Goal: Task Accomplishment & Management: Manage account settings

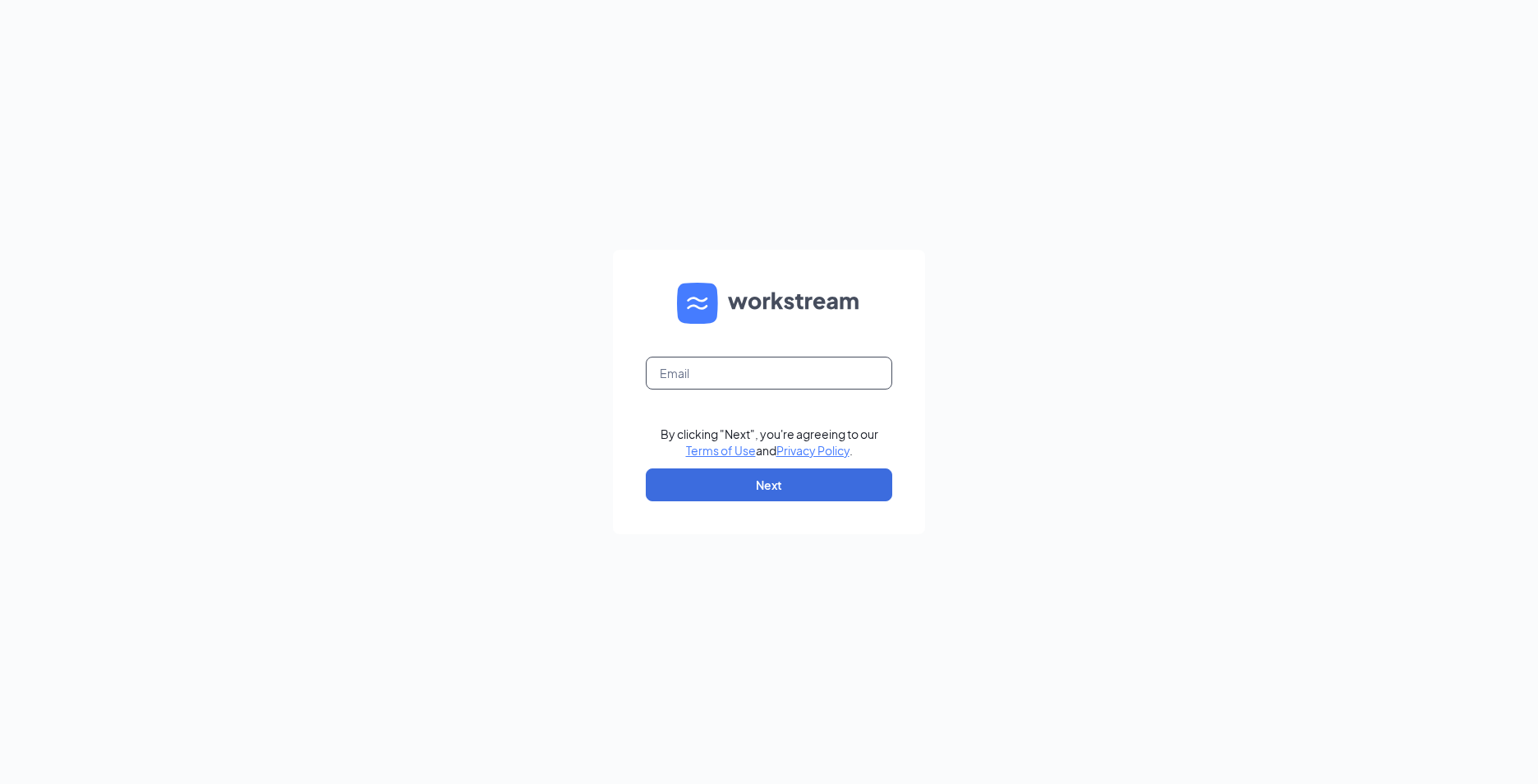
click at [867, 368] on input "text" at bounding box center [769, 373] width 246 height 33
type input "COURTNEY.ALCID@HILTON.COM"
click at [820, 478] on button "Next" at bounding box center [769, 485] width 246 height 33
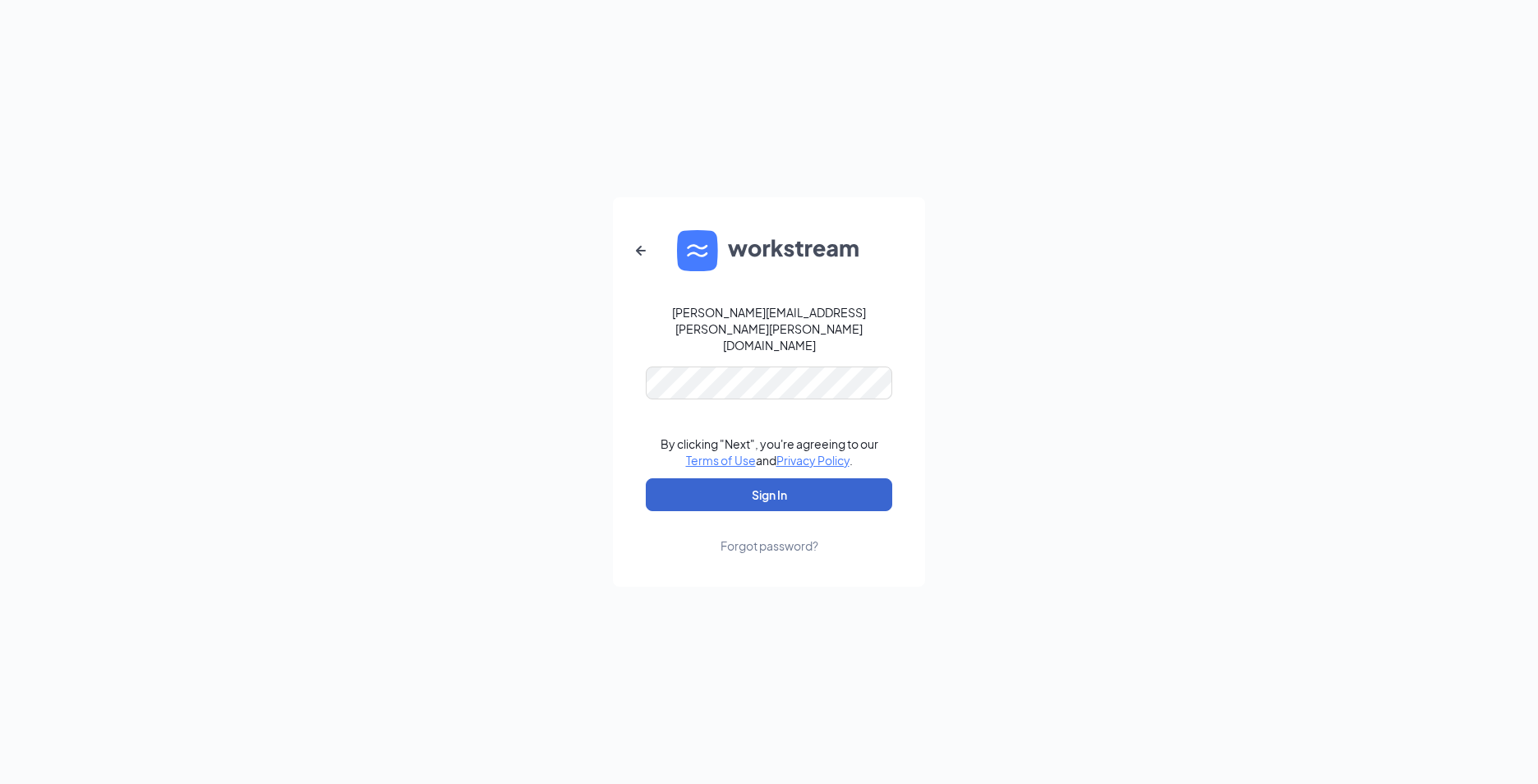
click at [820, 479] on button "Sign In" at bounding box center [769, 495] width 246 height 33
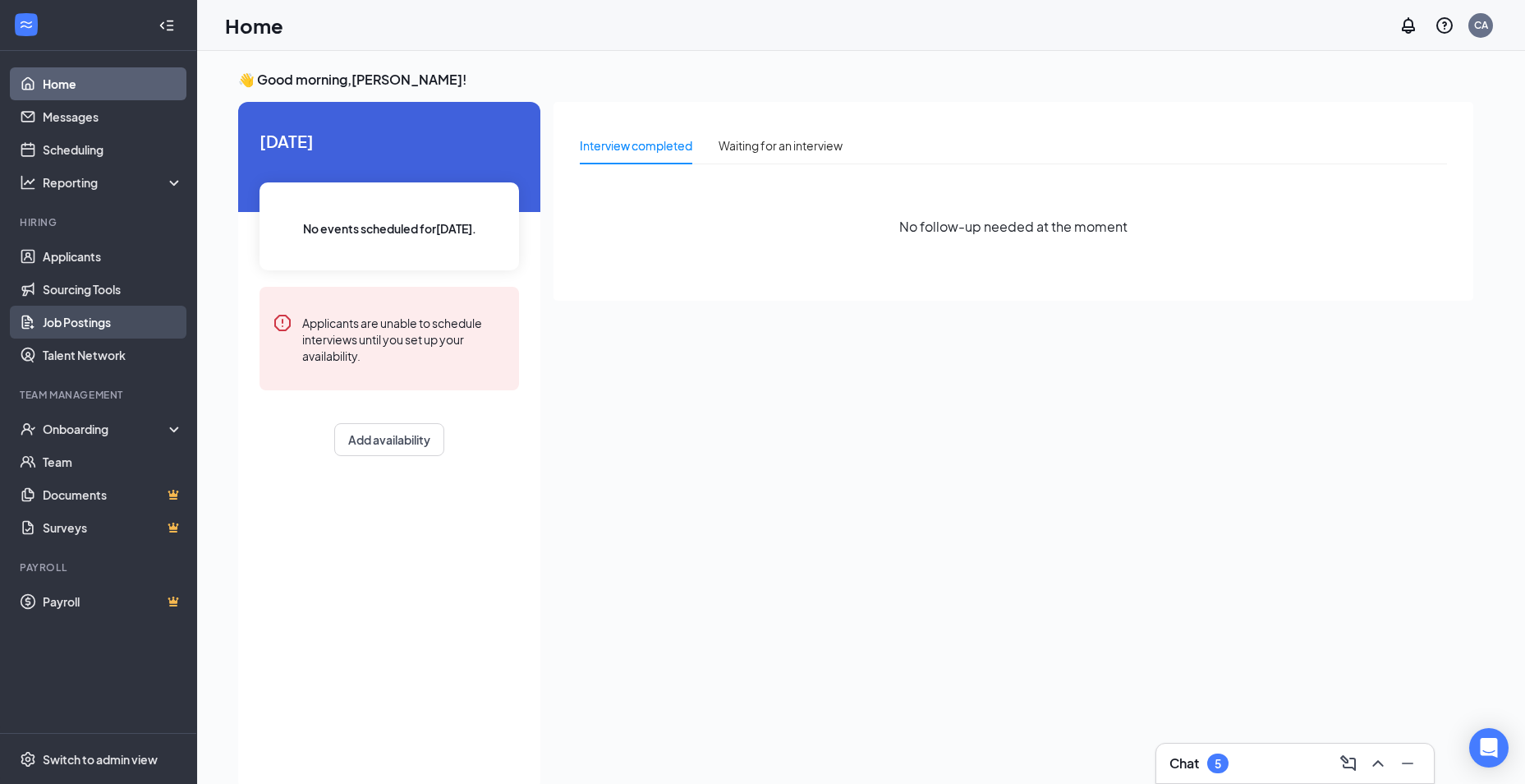
click at [107, 315] on link "Job Postings" at bounding box center [113, 322] width 140 height 33
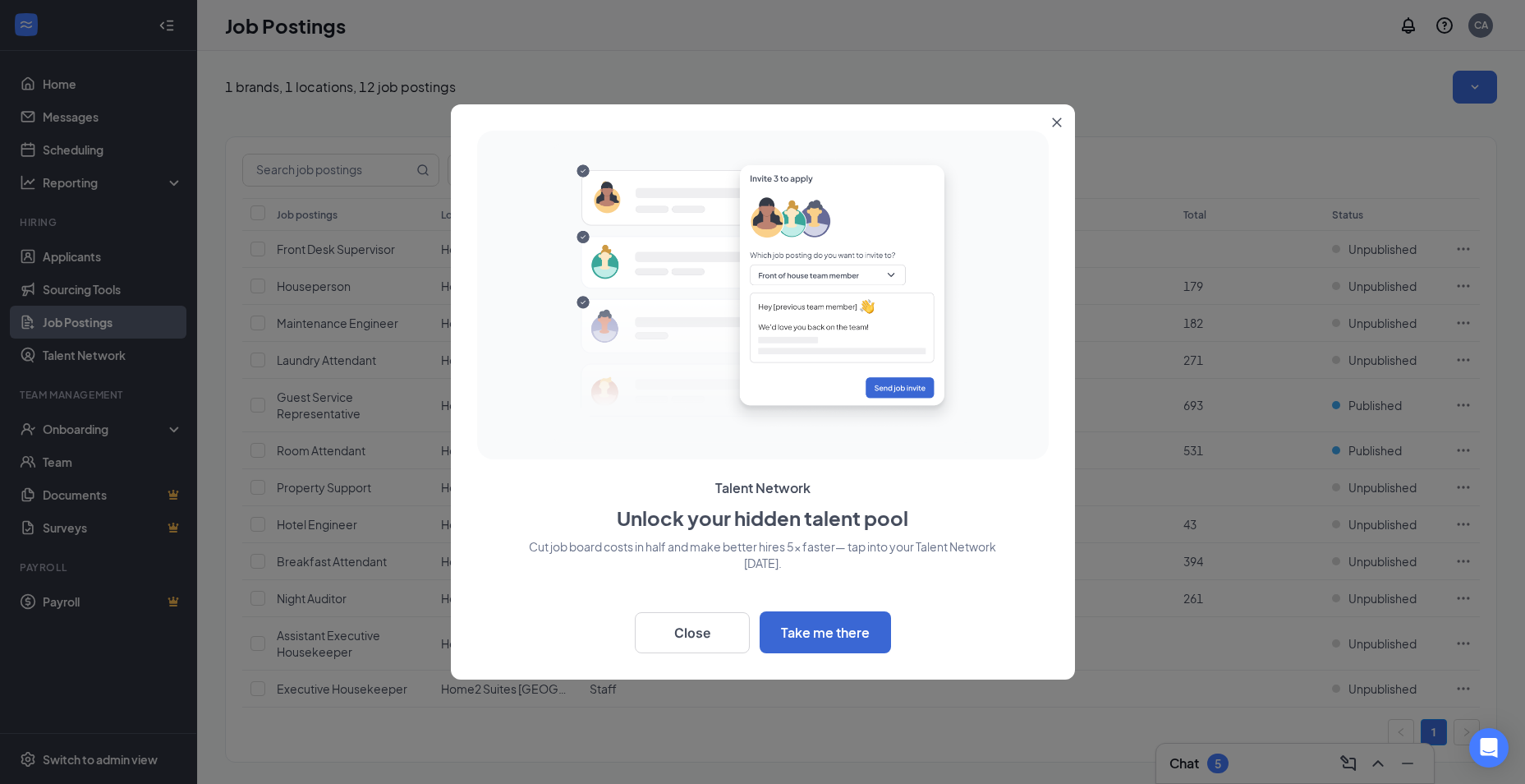
click at [1058, 119] on icon "Close" at bounding box center [1058, 122] width 10 height 10
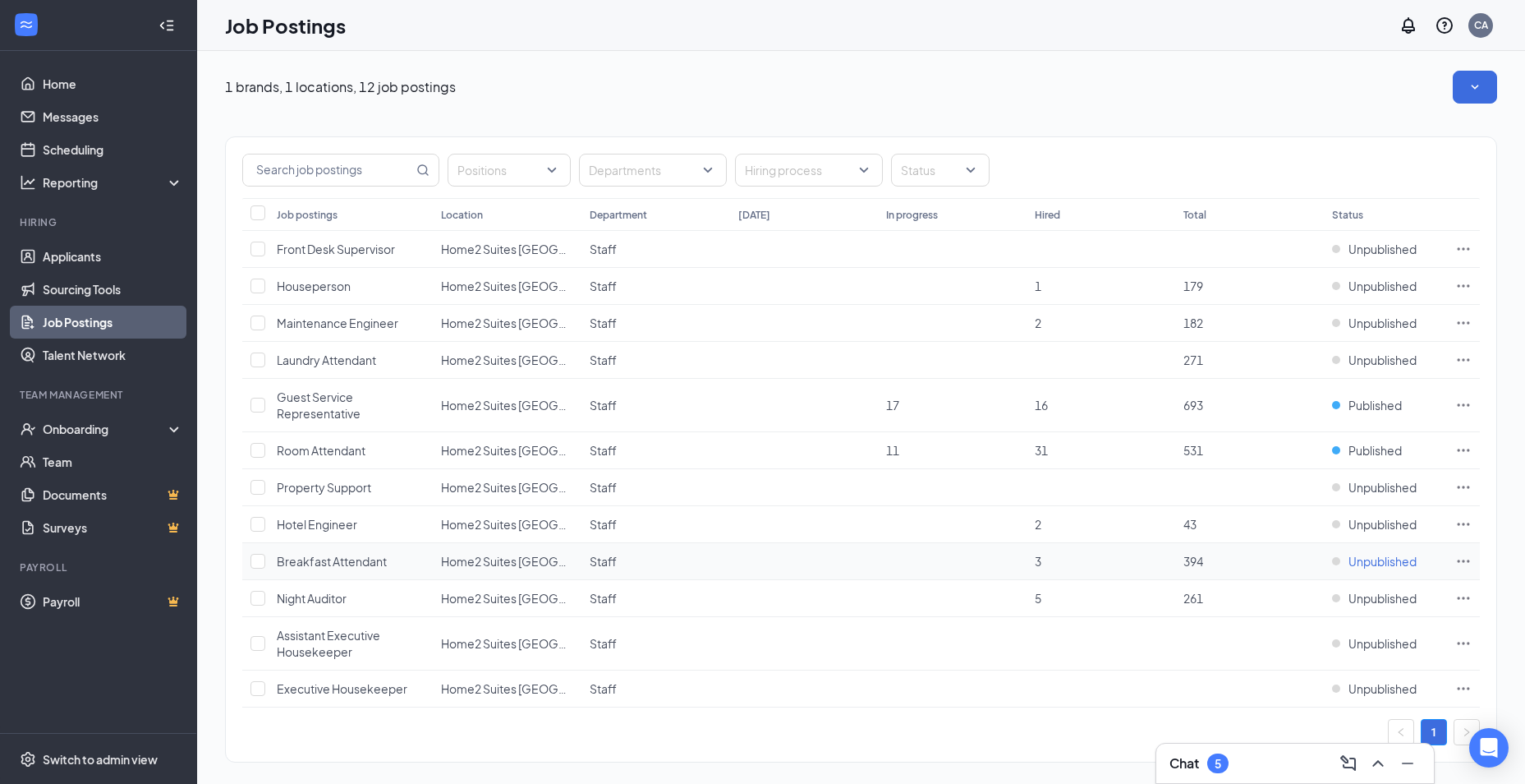
click at [1380, 567] on span "Unpublished" at bounding box center [1383, 561] width 69 height 17
click at [1462, 557] on icon "Ellipses" at bounding box center [1463, 561] width 17 height 17
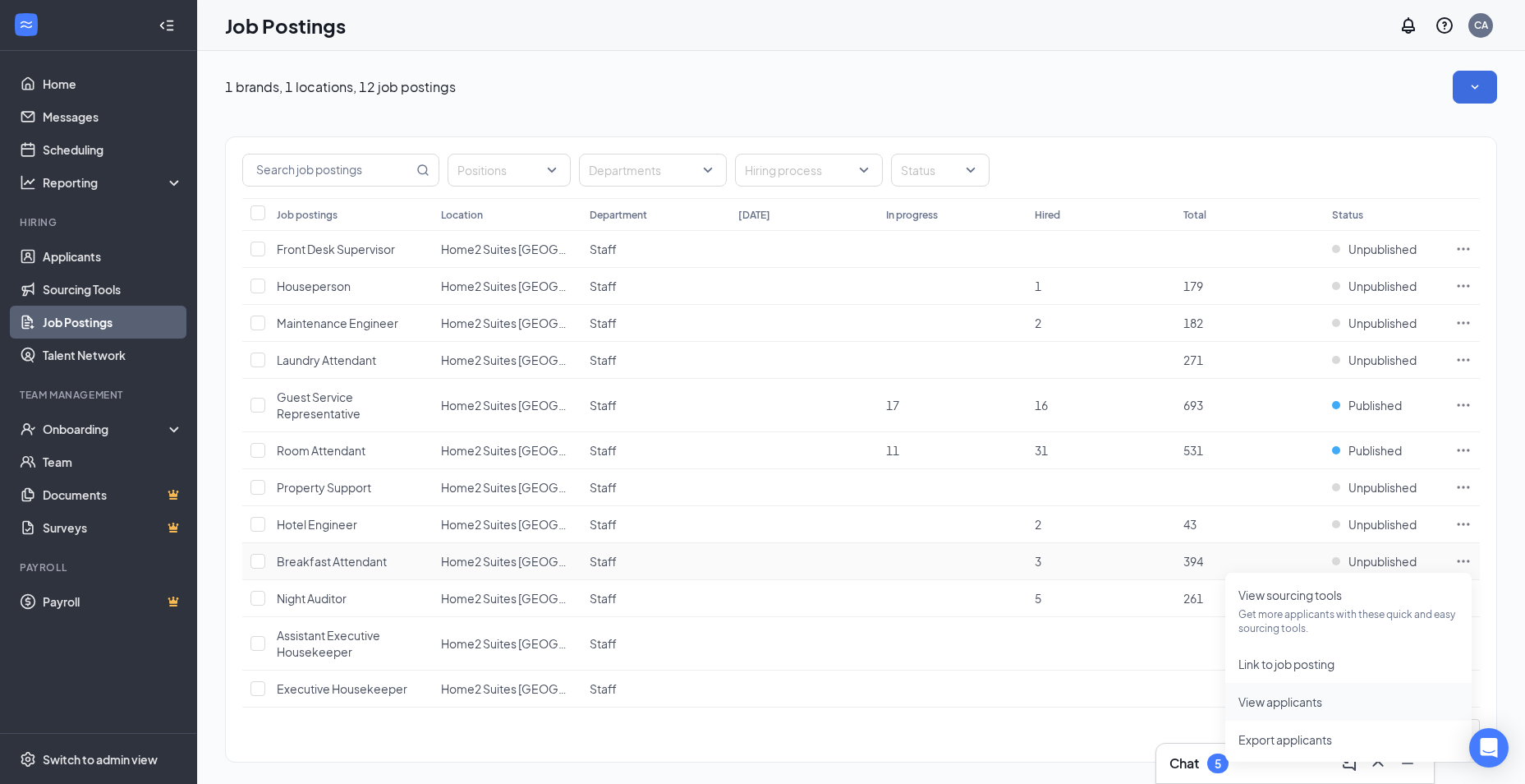
click at [1269, 707] on span "View applicants" at bounding box center [1280, 701] width 83 height 15
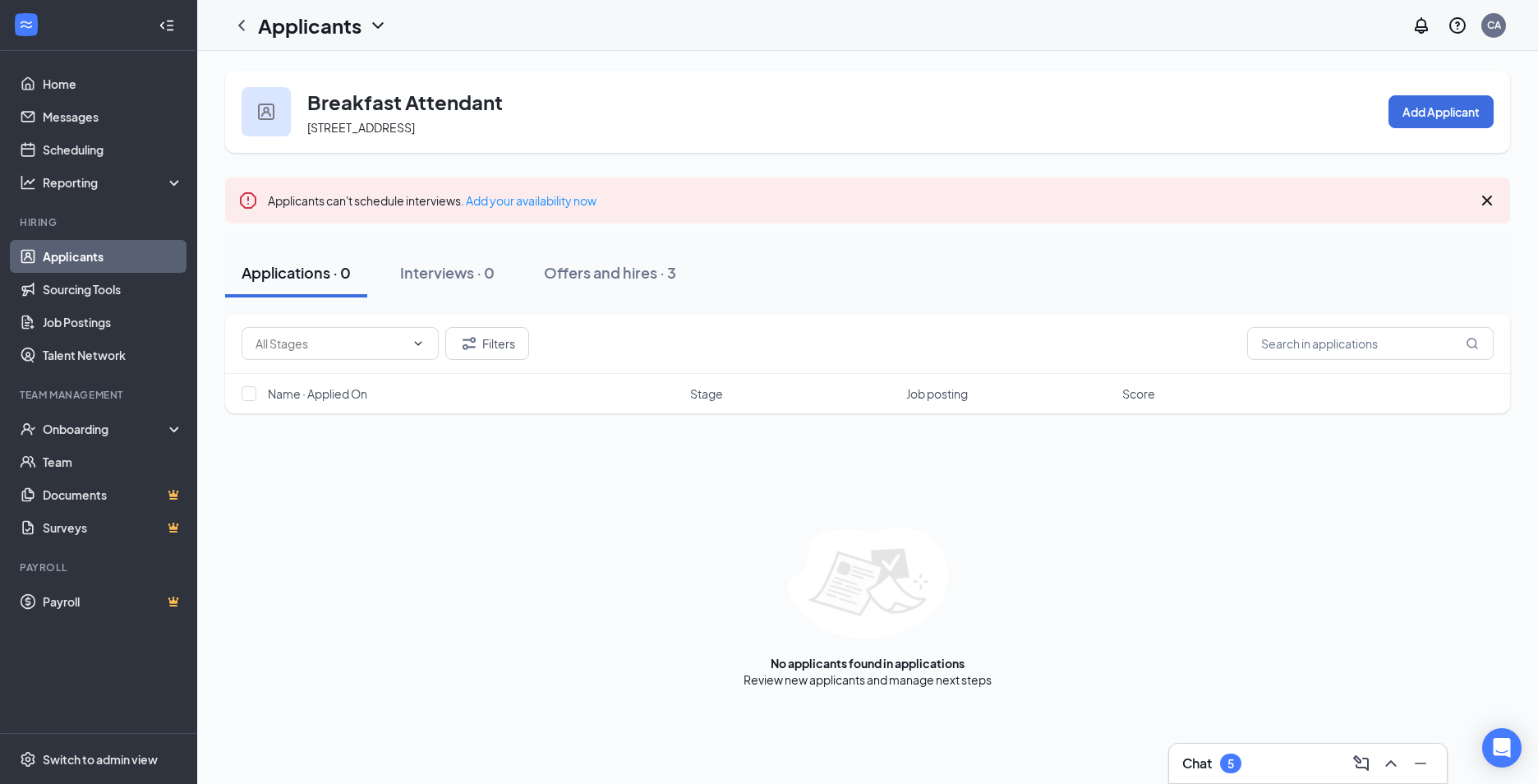
click at [32, 13] on div at bounding box center [26, 25] width 29 height 29
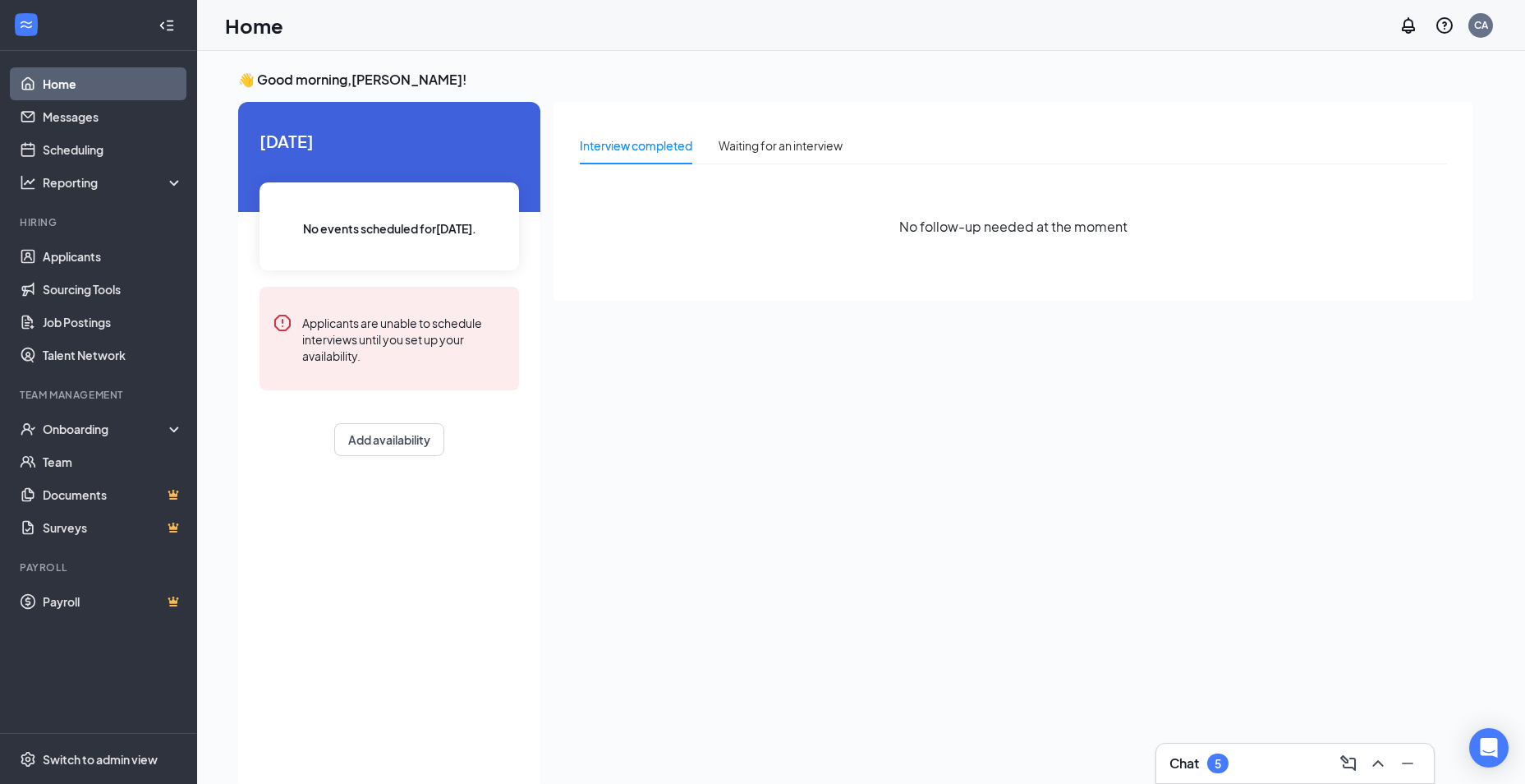
click at [169, 31] on icon "Collapse" at bounding box center [167, 25] width 17 height 17
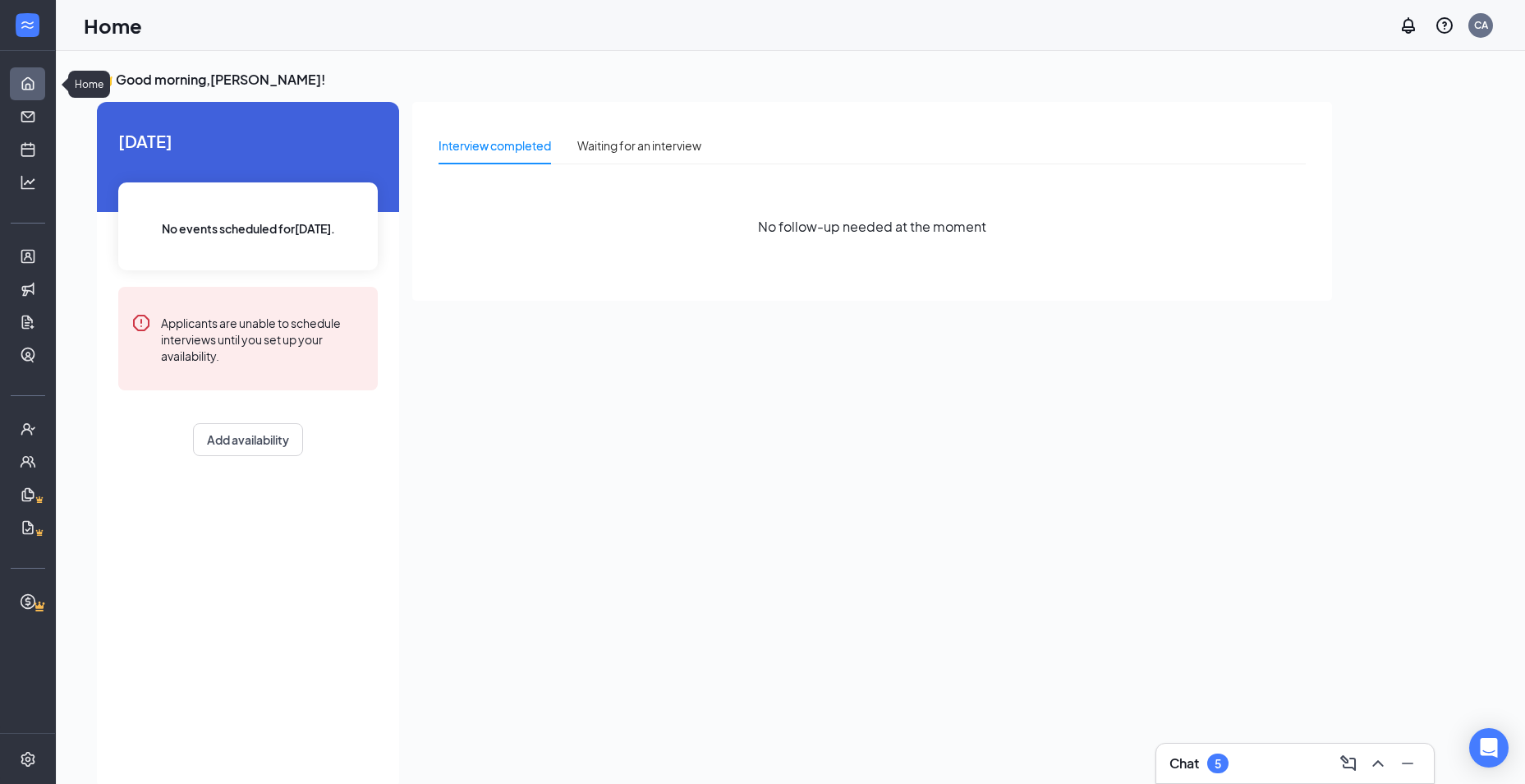
click at [43, 84] on link "Home" at bounding box center [51, 84] width 17 height 33
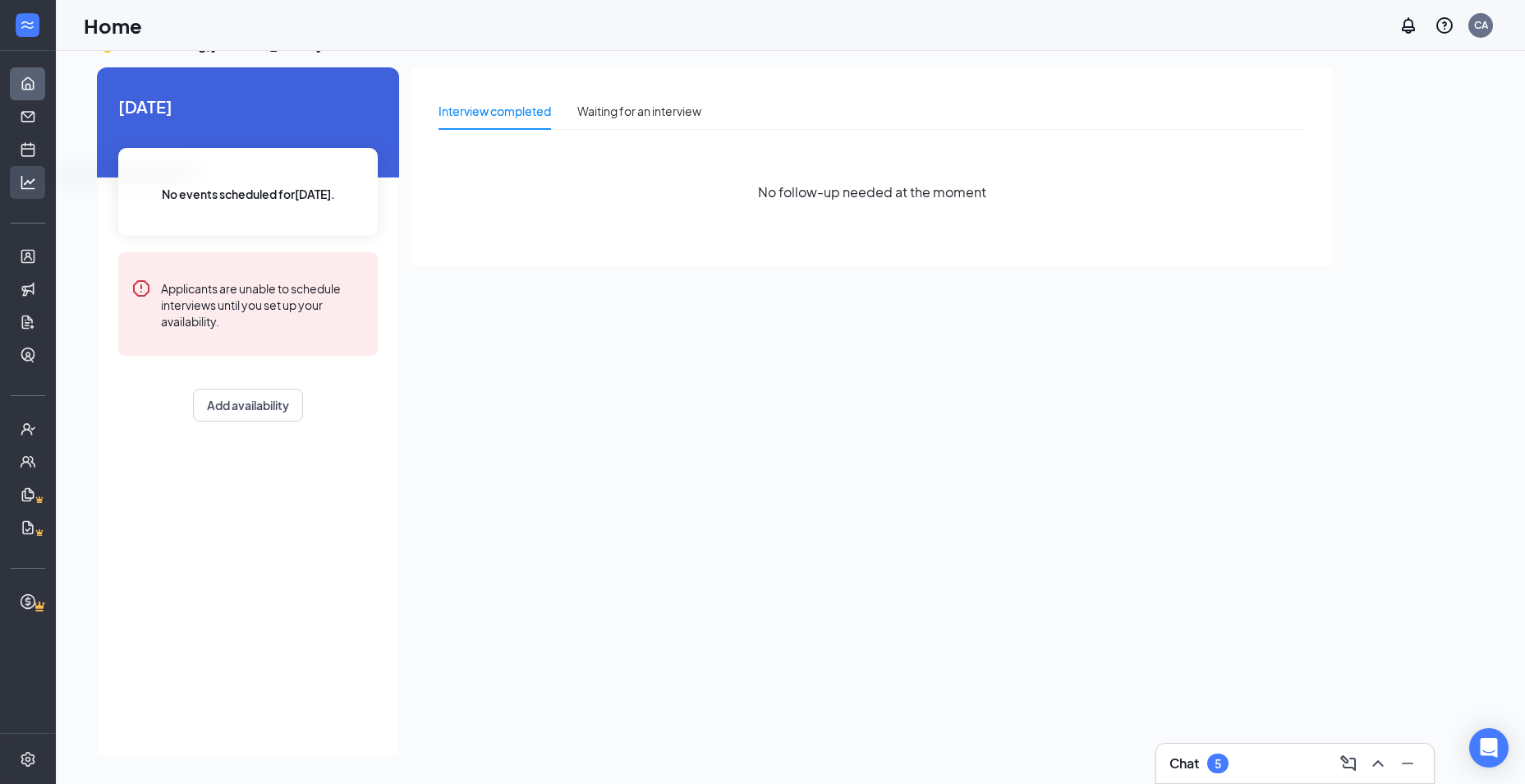
click at [38, 180] on div at bounding box center [27, 182] width 55 height 33
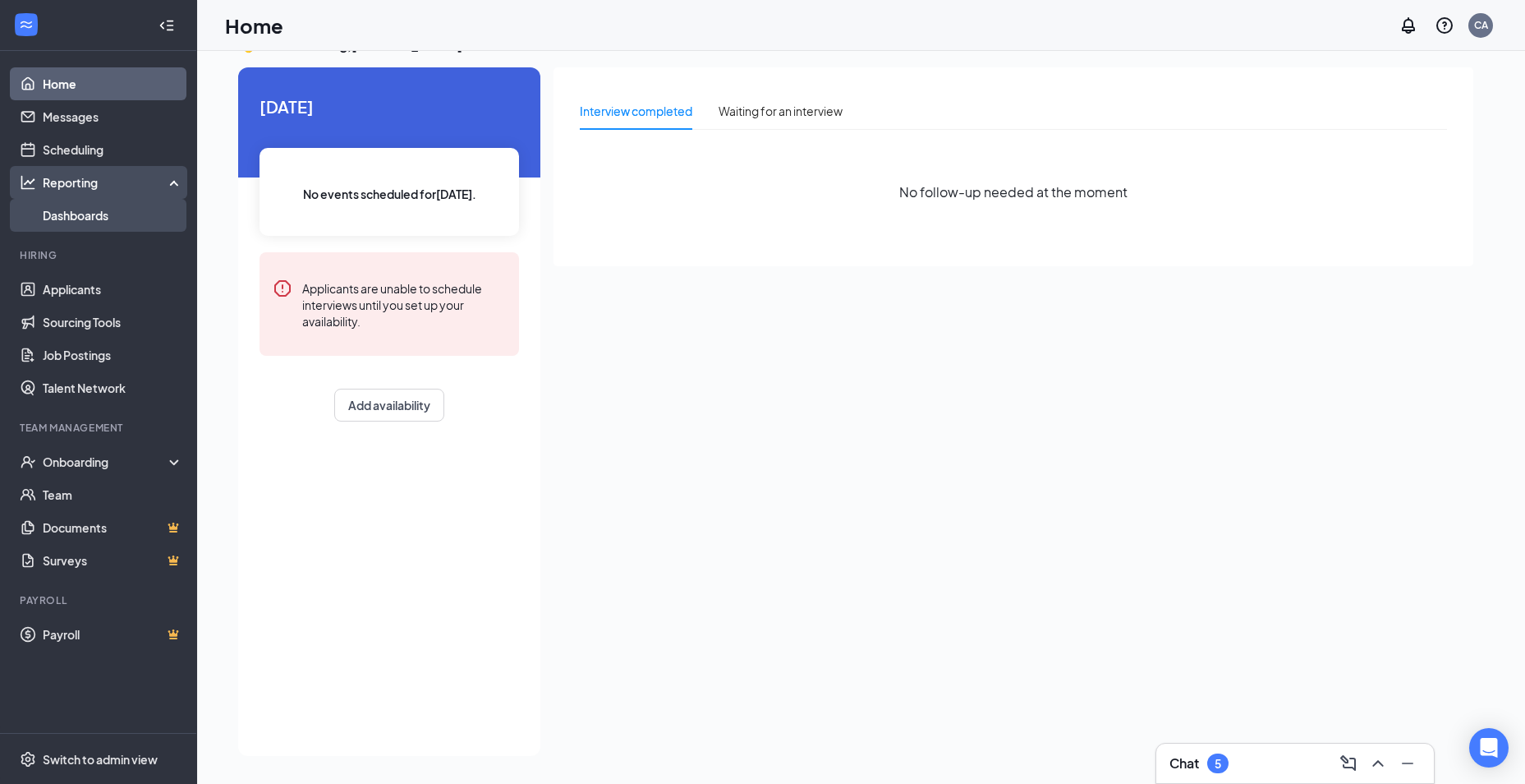
click at [77, 206] on link "Dashboards" at bounding box center [113, 216] width 140 height 33
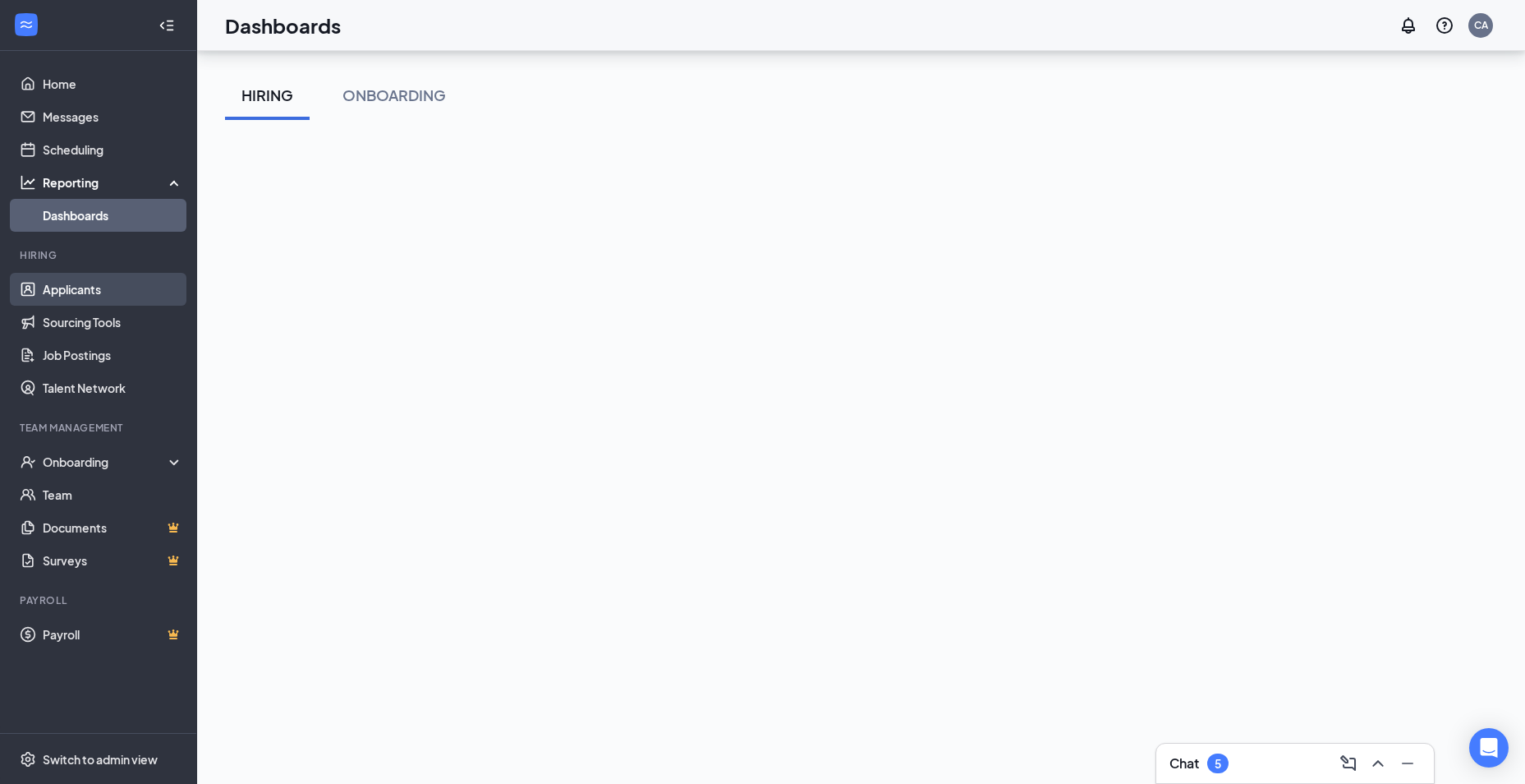
scroll to position [82, 0]
click at [61, 290] on link "Applicants" at bounding box center [113, 289] width 140 height 33
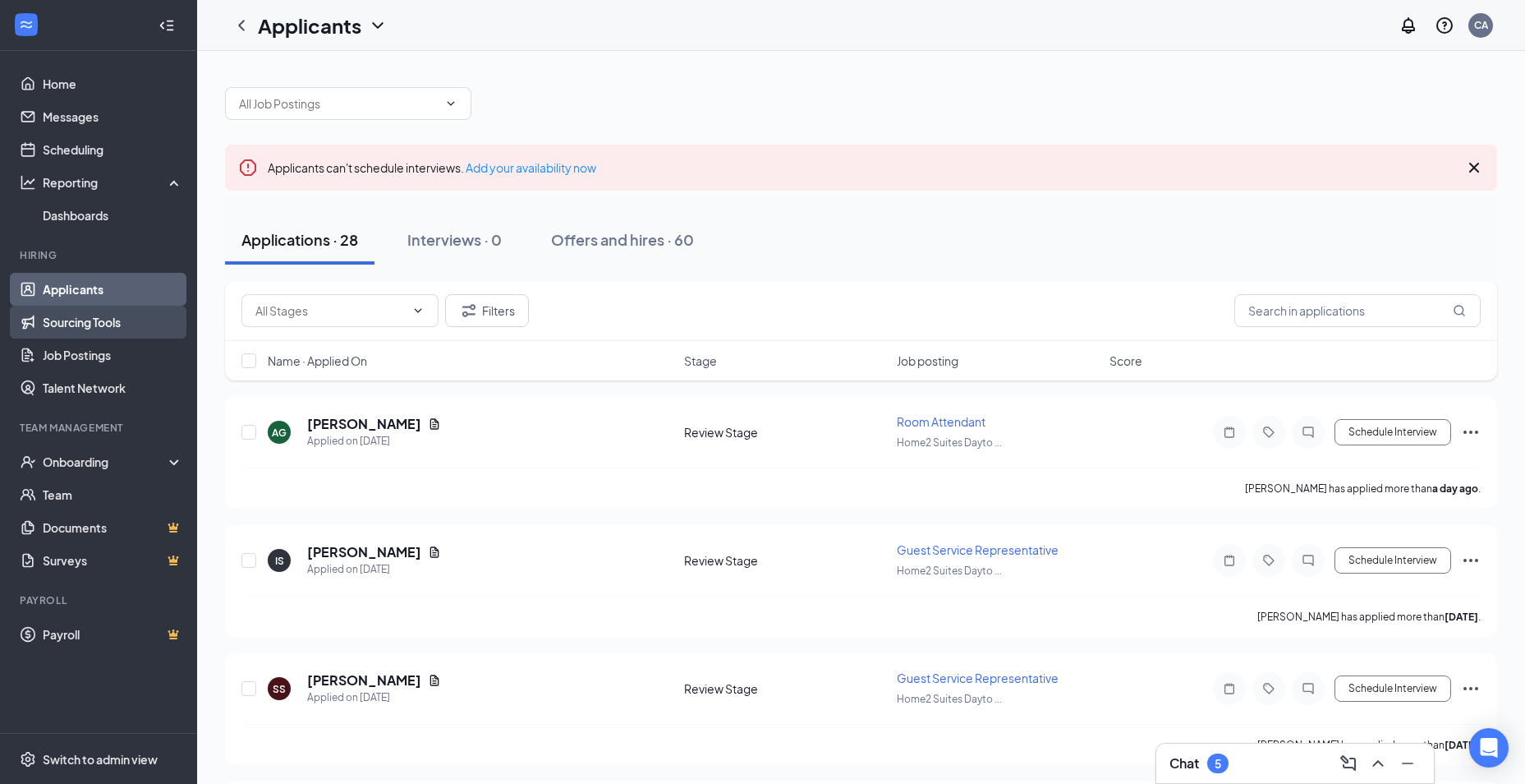
click at [103, 332] on link "Sourcing Tools" at bounding box center [113, 322] width 140 height 33
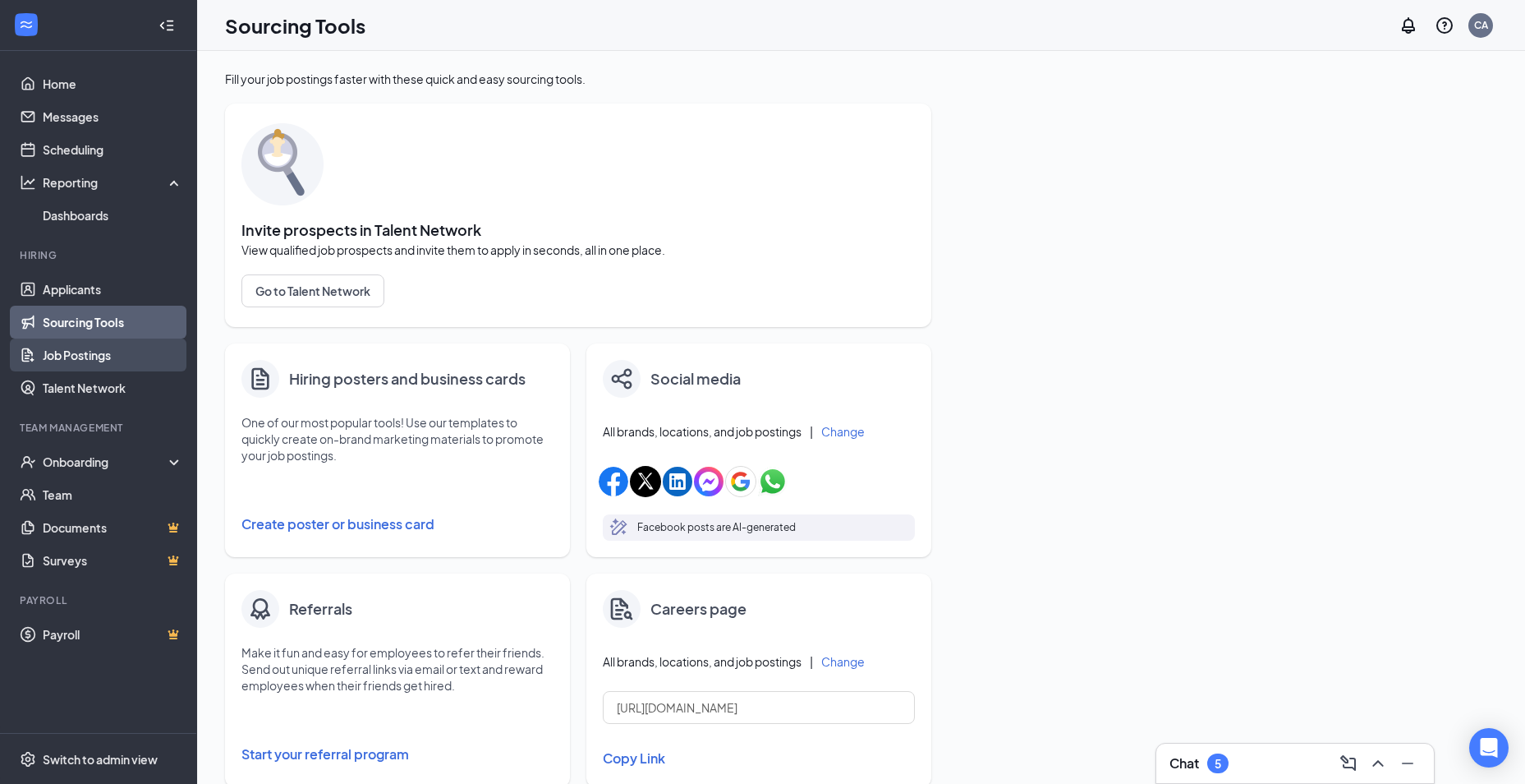
click at [92, 358] on link "Job Postings" at bounding box center [113, 355] width 140 height 33
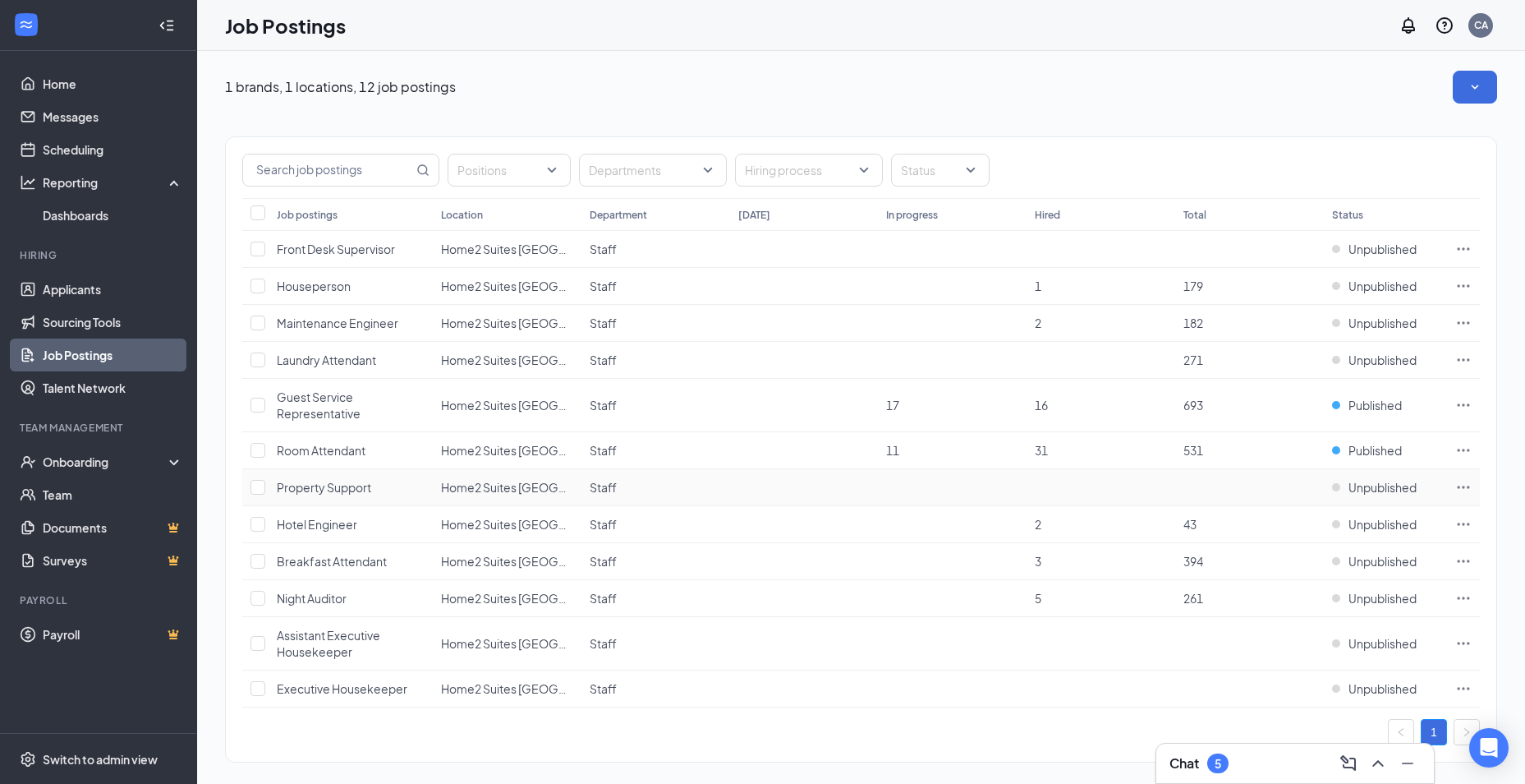
scroll to position [15, 0]
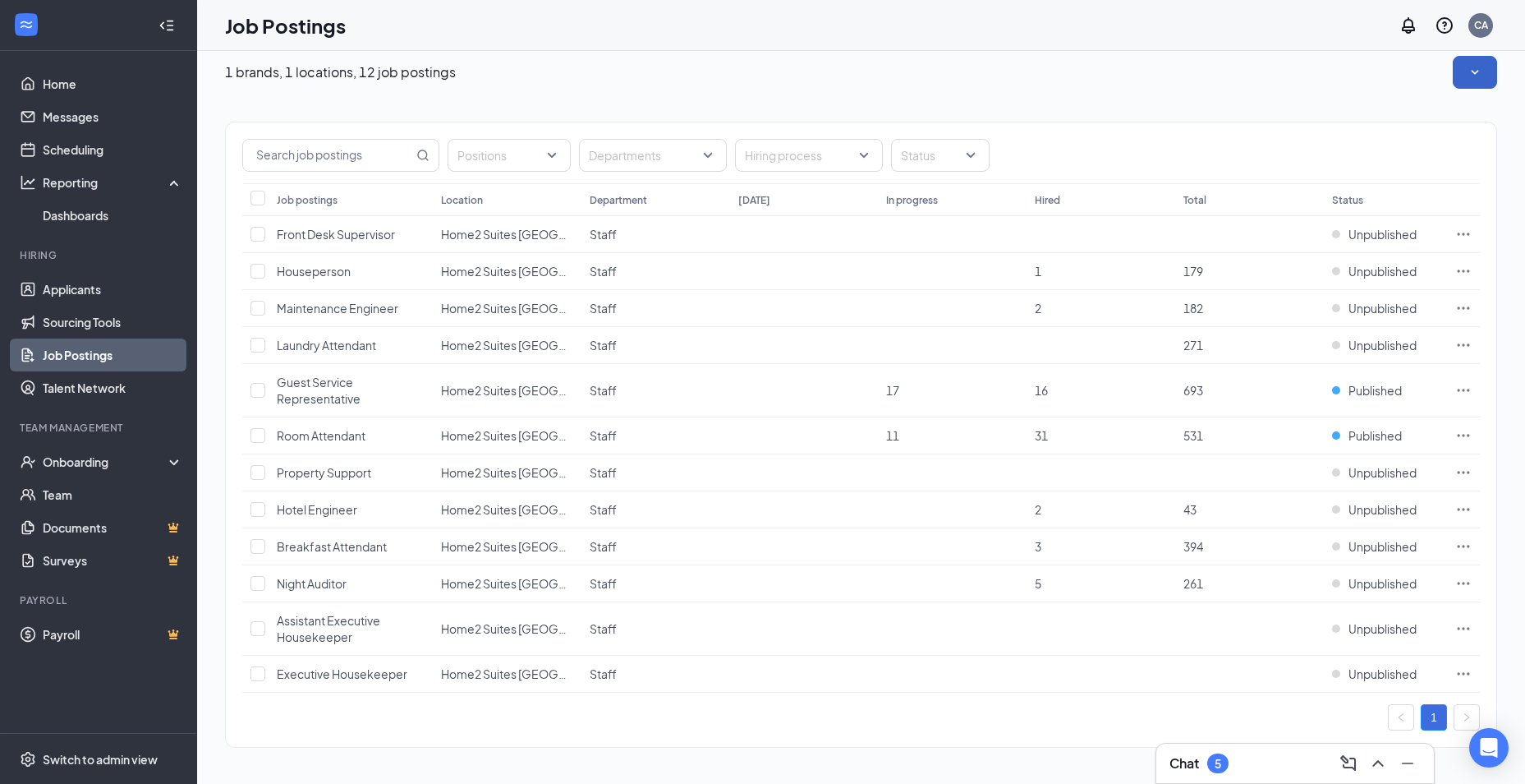
click at [1478, 79] on icon "SmallChevronDown" at bounding box center [1475, 72] width 17 height 17
click at [258, 548] on input "checkbox" at bounding box center [258, 546] width 15 height 15
checkbox input "true"
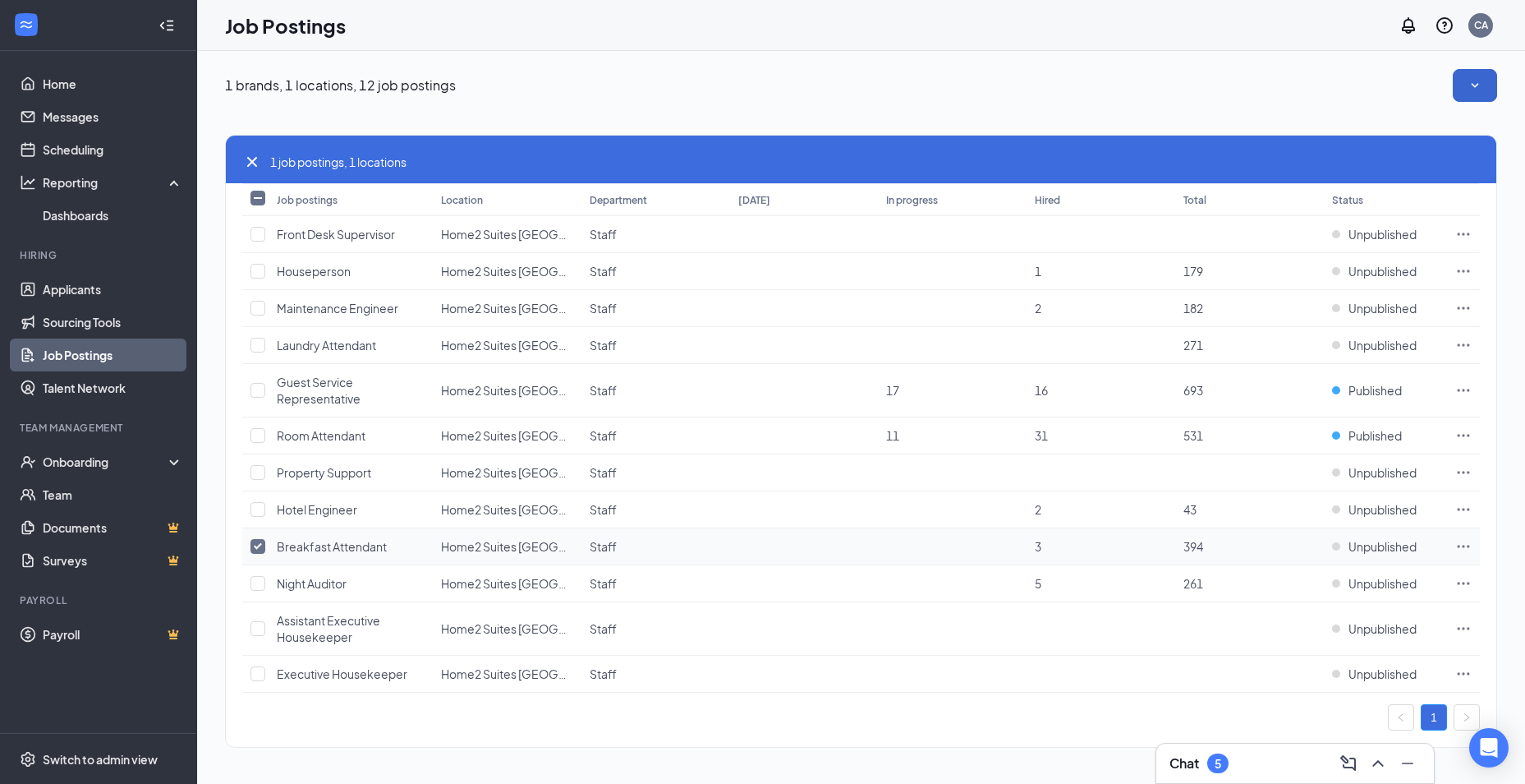
click at [1362, 558] on td "Unpublished" at bounding box center [1386, 547] width 123 height 37
click at [1368, 550] on span "Unpublished" at bounding box center [1383, 546] width 69 height 17
click at [1458, 540] on icon "Ellipses" at bounding box center [1463, 546] width 17 height 17
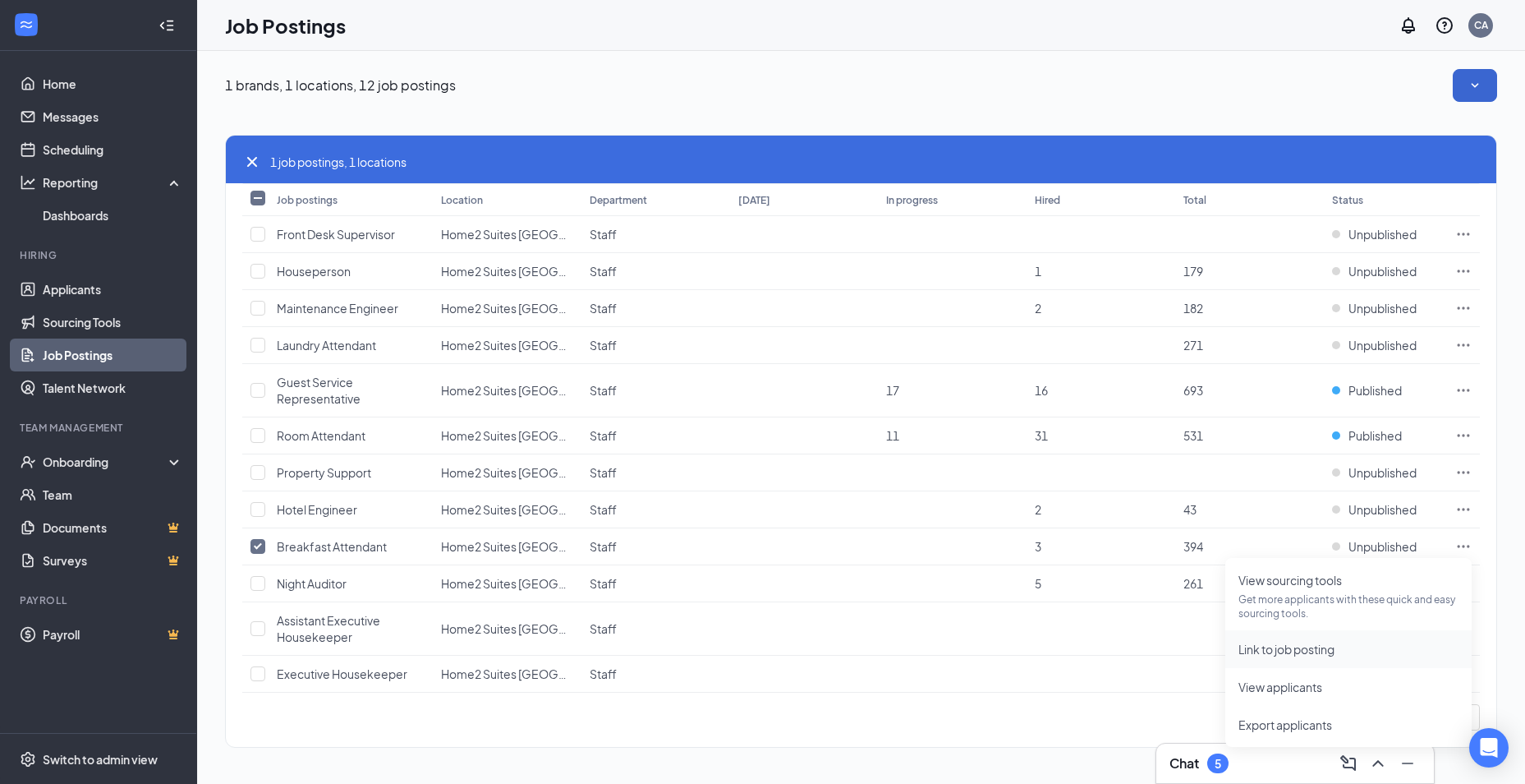
click at [1329, 656] on span "Link to job posting" at bounding box center [1287, 649] width 96 height 15
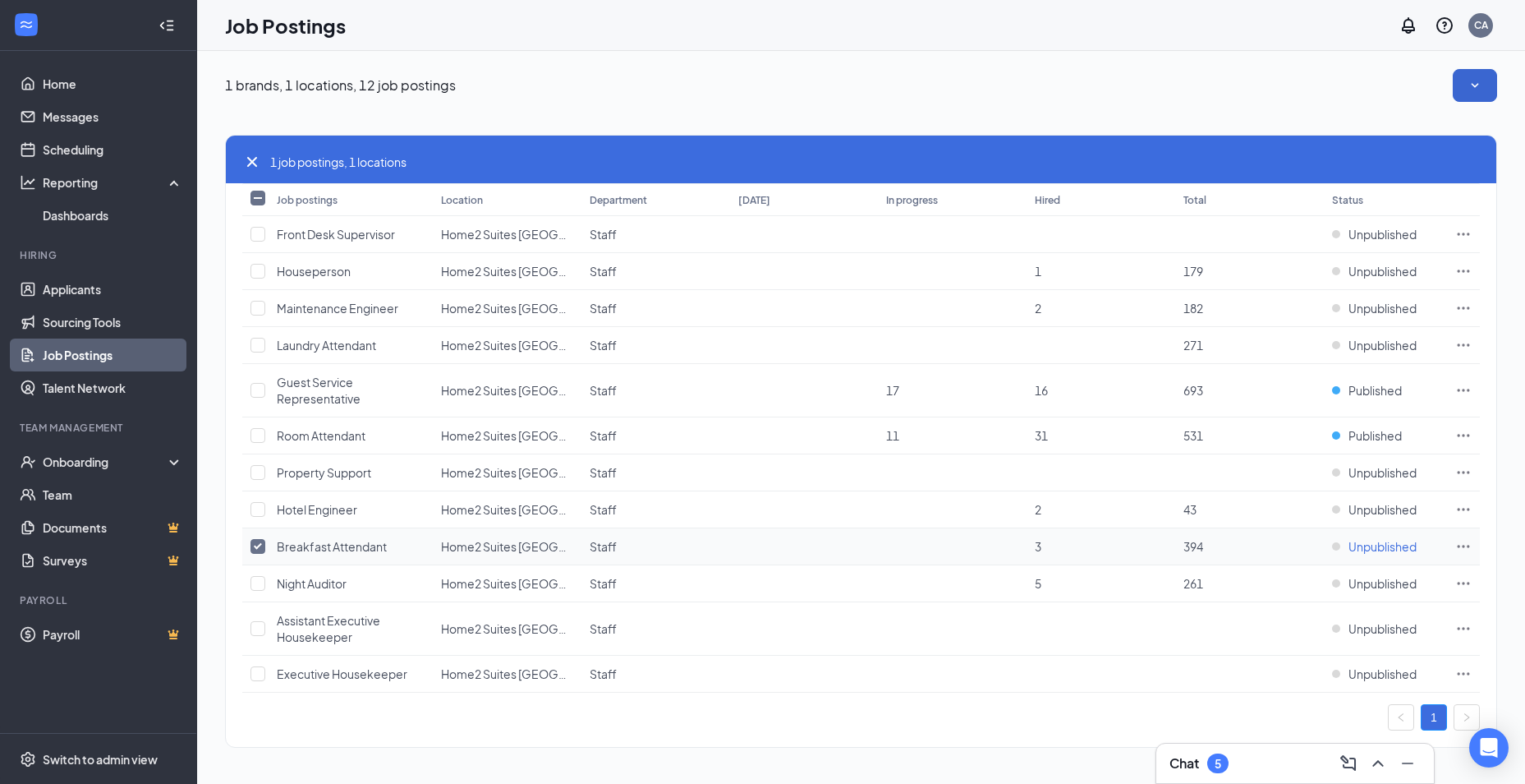
click at [1385, 551] on span "Unpublished" at bounding box center [1383, 546] width 69 height 17
click at [1468, 547] on icon "Ellipses" at bounding box center [1464, 546] width 13 height 3
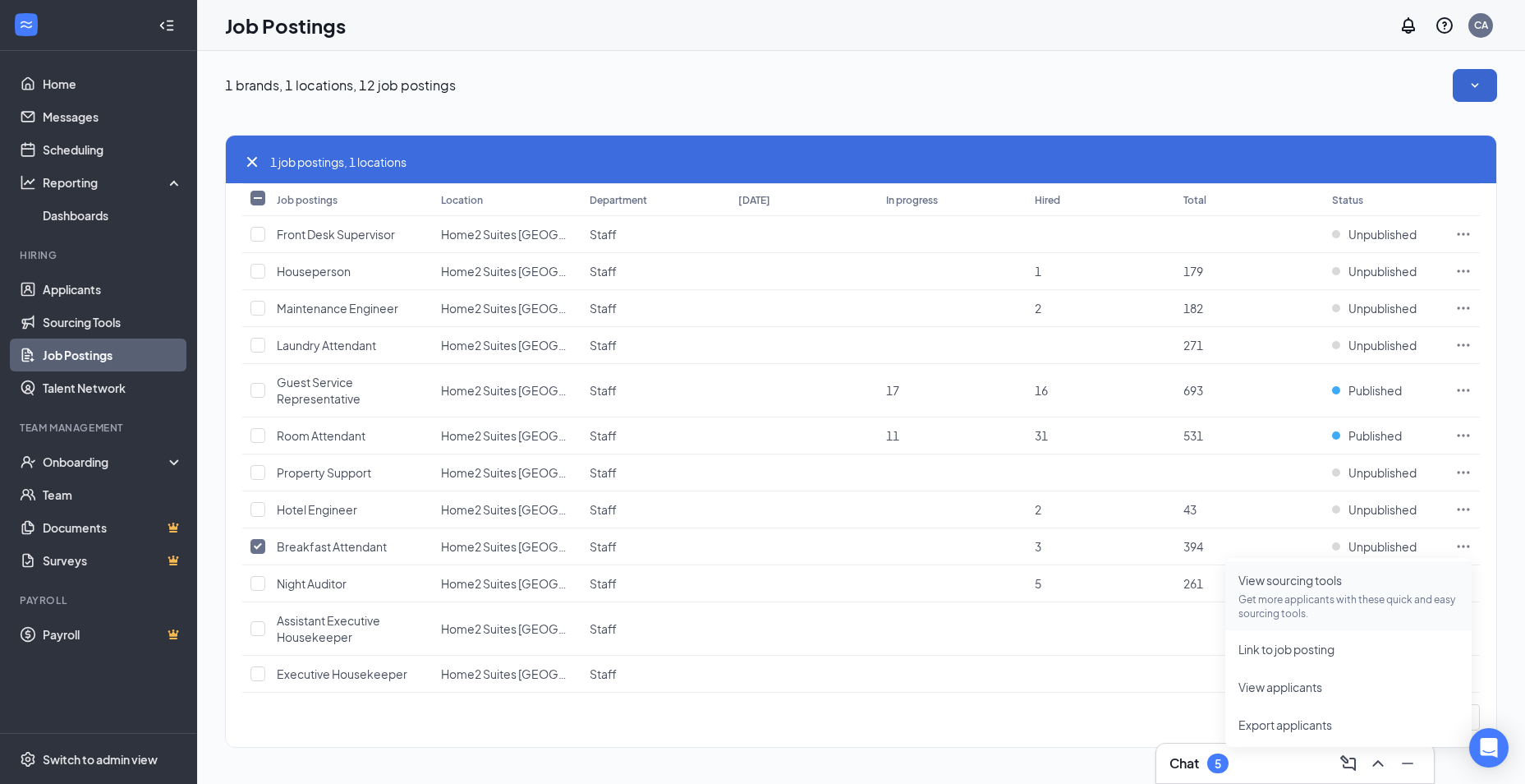
click at [1282, 586] on span "View sourcing tools" at bounding box center [1291, 579] width 104 height 15
